Goal: Navigation & Orientation: Find specific page/section

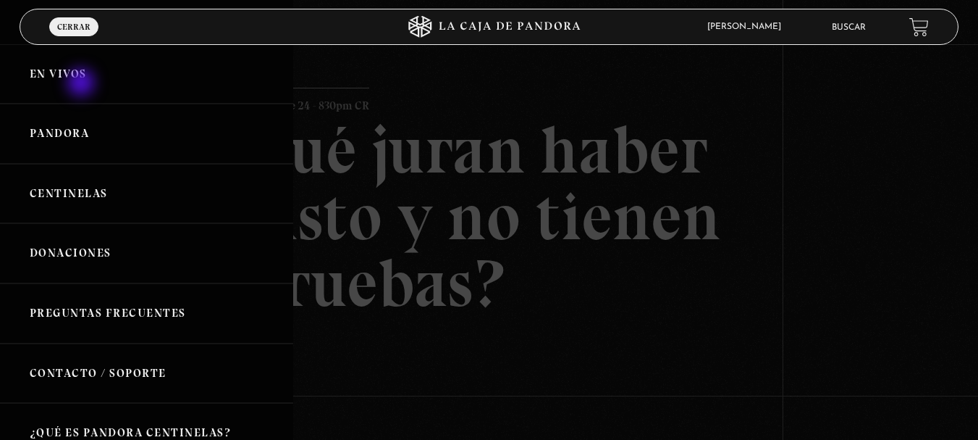
click at [83, 84] on link "En vivos" at bounding box center [146, 74] width 293 height 60
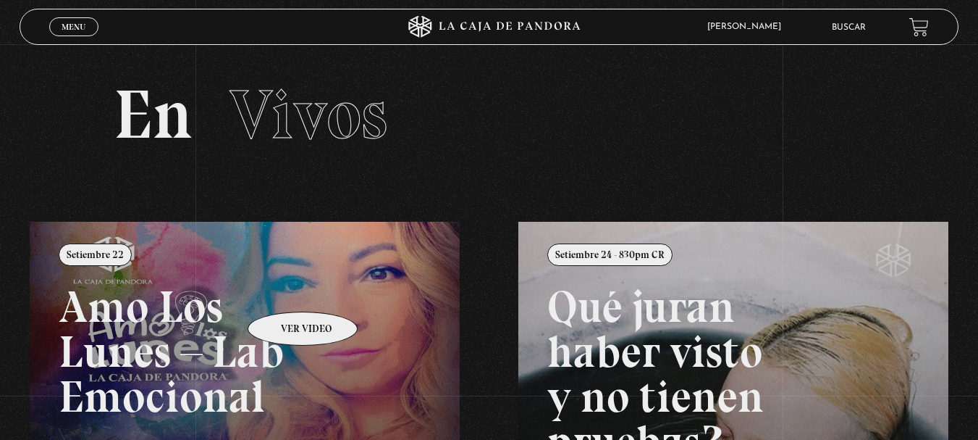
click at [284, 290] on link at bounding box center [519, 442] width 978 height 440
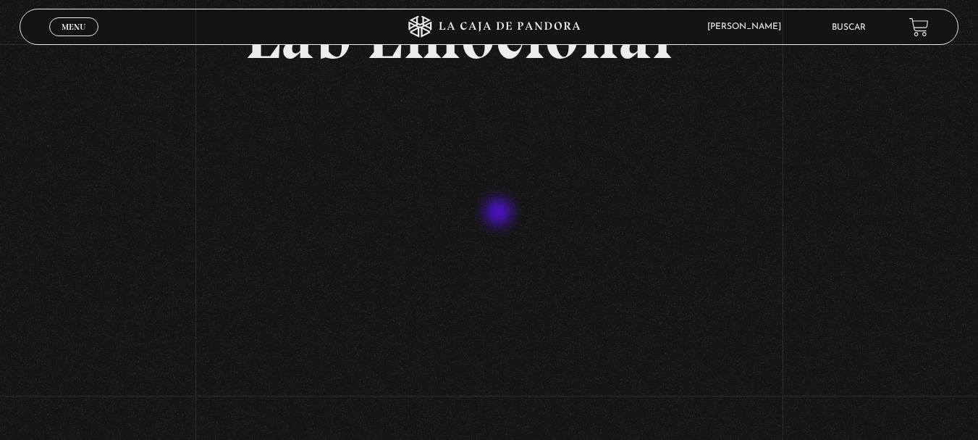
scroll to position [217, 0]
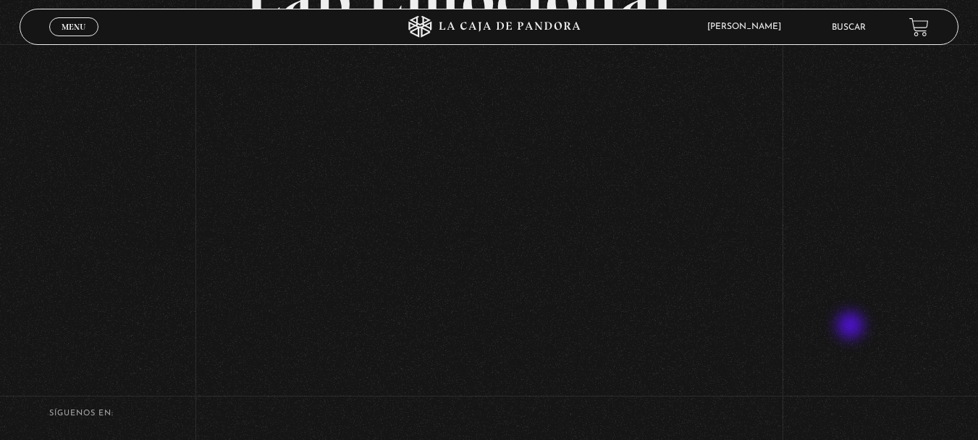
click at [854, 326] on div "Volver Setiembre 22 Amo Los [DATE] – Lab Emocional" at bounding box center [489, 93] width 978 height 532
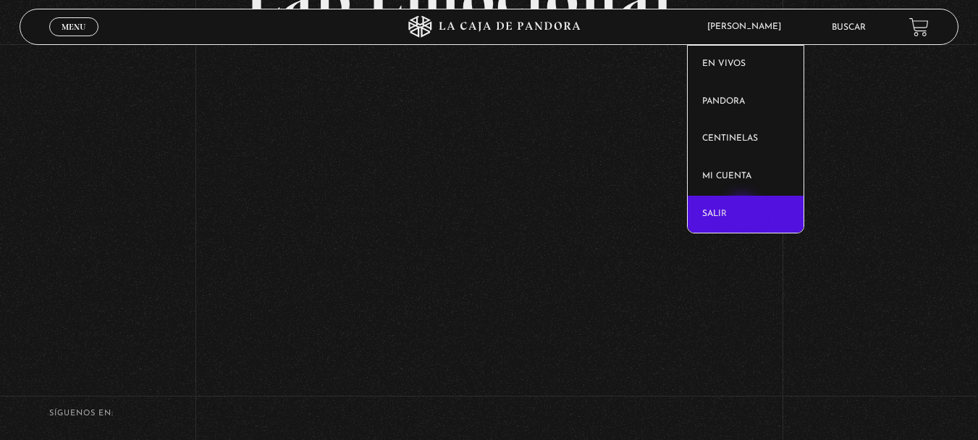
click at [744, 211] on link "Salir" at bounding box center [746, 215] width 116 height 38
